Goal: Find specific page/section: Find specific page/section

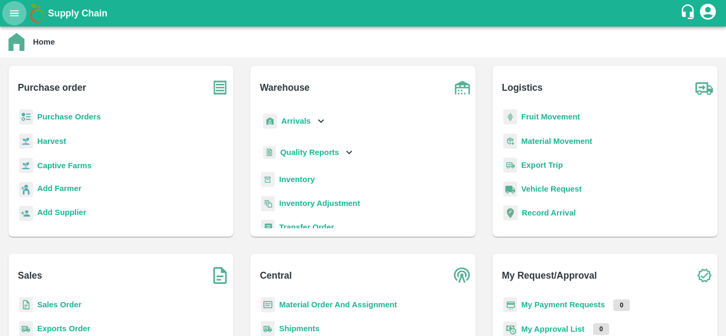
click at [14, 11] on icon "open drawer" at bounding box center [14, 13] width 9 height 6
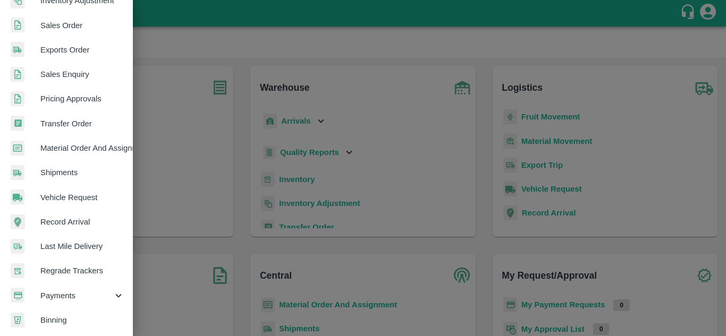
scroll to position [241, 0]
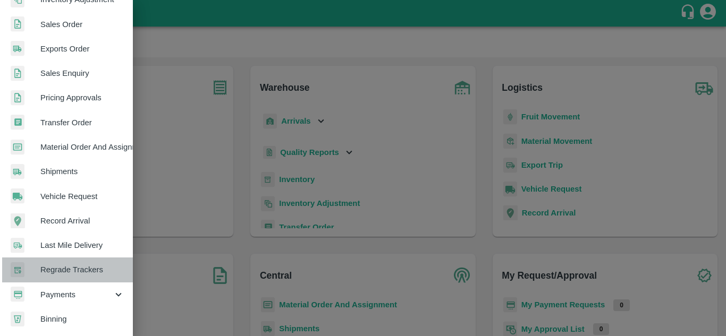
click at [71, 265] on span "Regrade Trackers" at bounding box center [82, 270] width 84 height 12
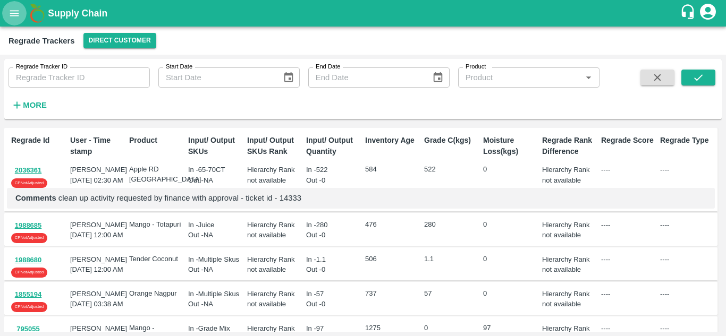
click at [14, 15] on icon "open drawer" at bounding box center [14, 13] width 9 height 6
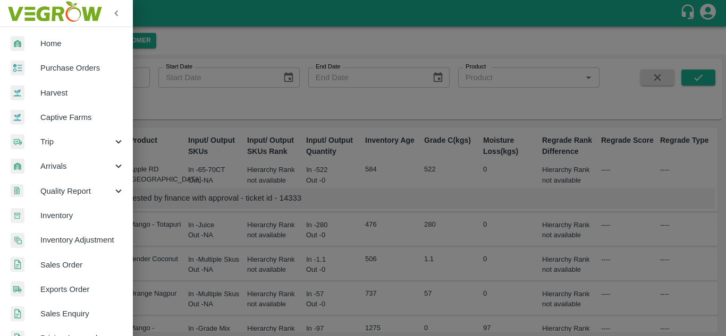
click at [246, 50] on div at bounding box center [363, 168] width 726 height 336
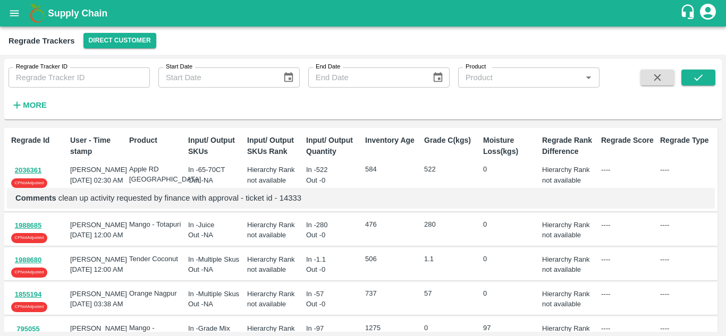
click at [31, 169] on button "2036361" at bounding box center [28, 171] width 34 height 12
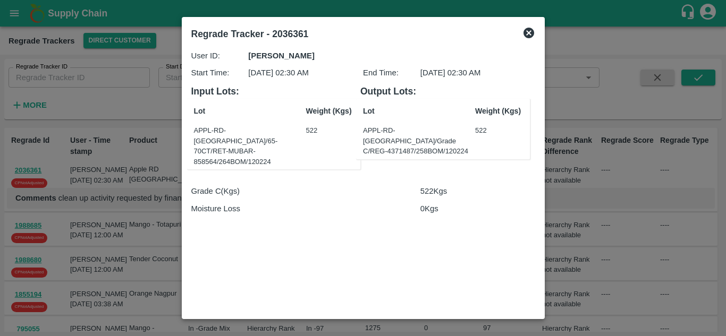
click at [526, 34] on icon at bounding box center [529, 33] width 11 height 11
